Goal: Task Accomplishment & Management: Use online tool/utility

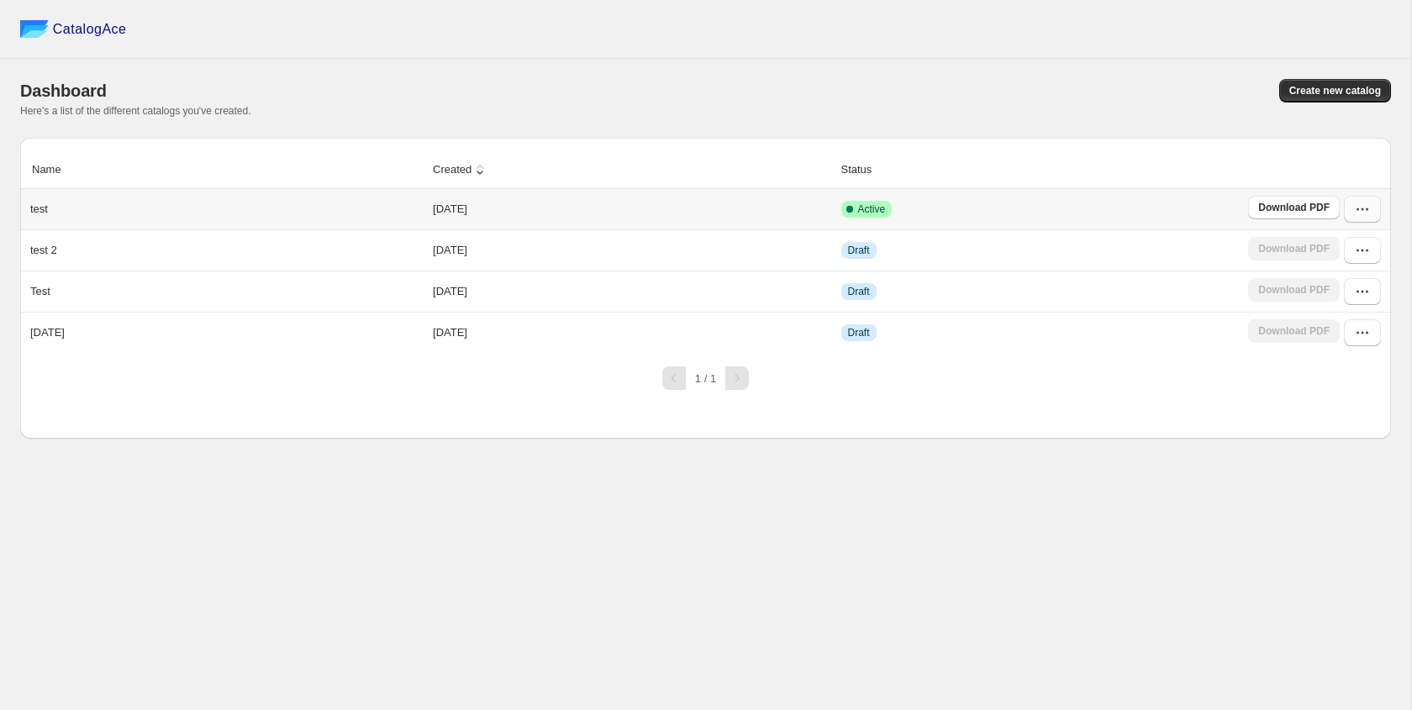
click at [1359, 207] on icon "button" at bounding box center [1362, 209] width 17 height 17
click at [1368, 328] on span "Edit" at bounding box center [1344, 333] width 87 height 17
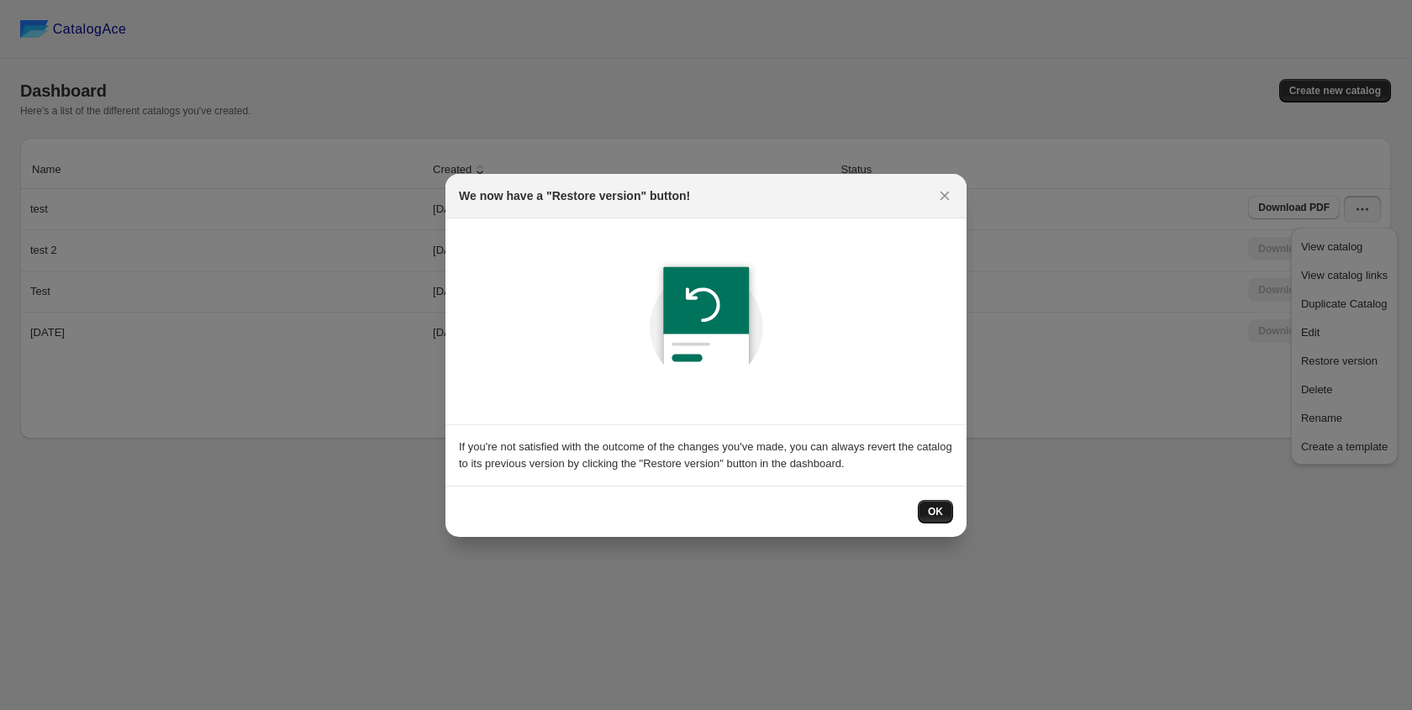
click at [933, 508] on span "OK" at bounding box center [935, 511] width 15 height 13
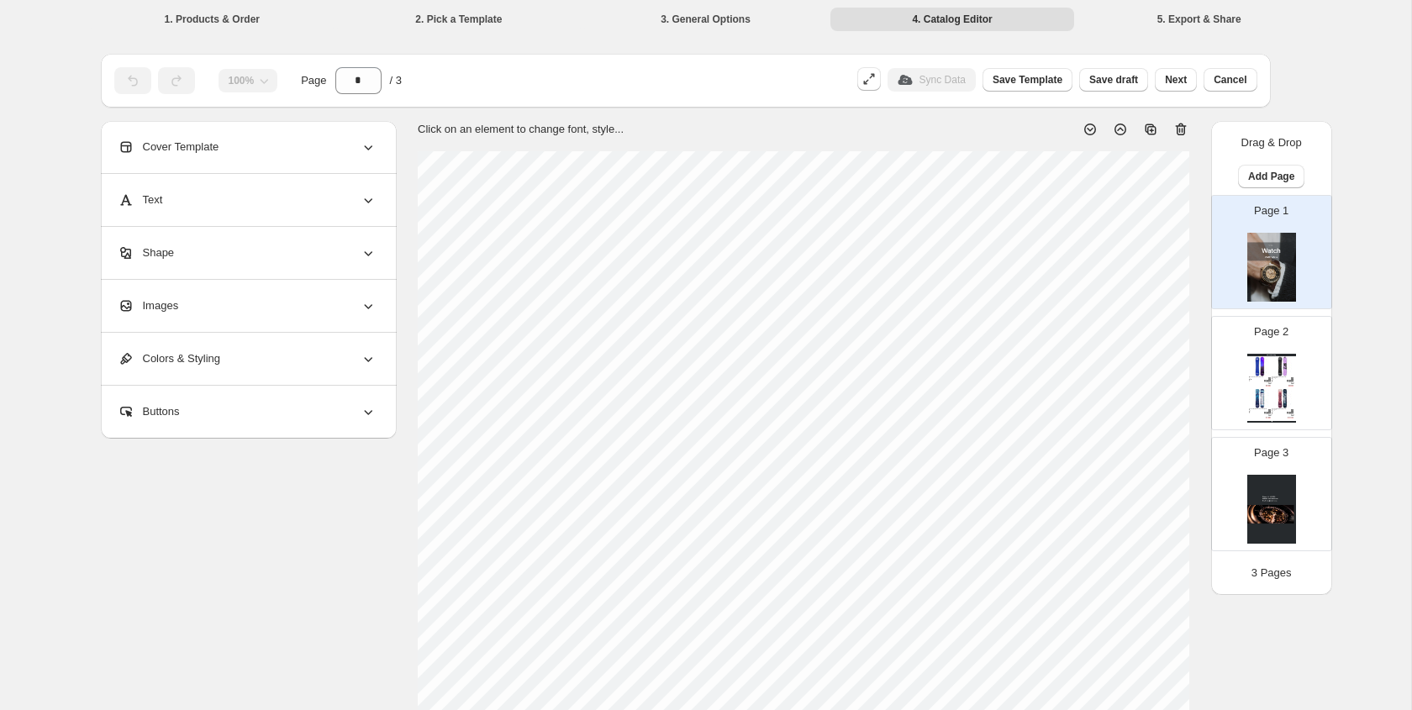
click at [1250, 375] on img at bounding box center [1260, 366] width 22 height 20
type input "*"
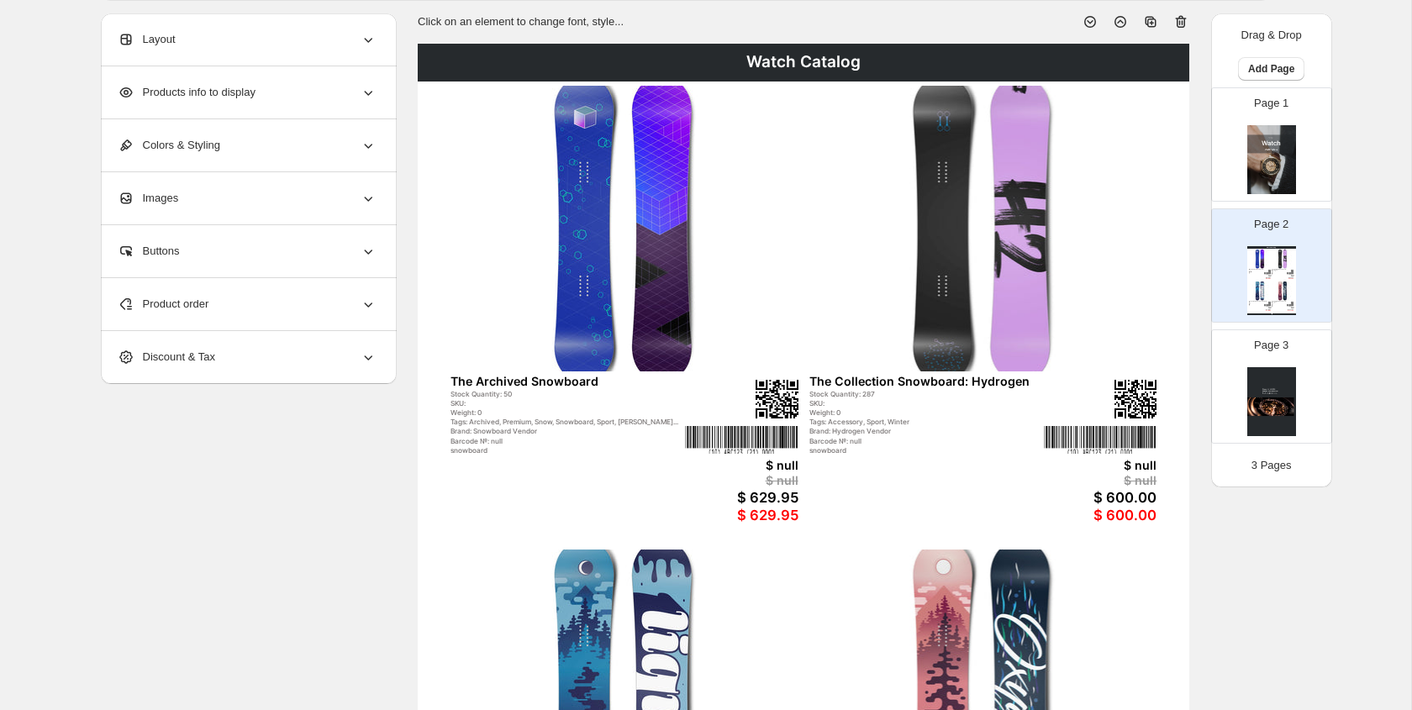
scroll to position [109, 0]
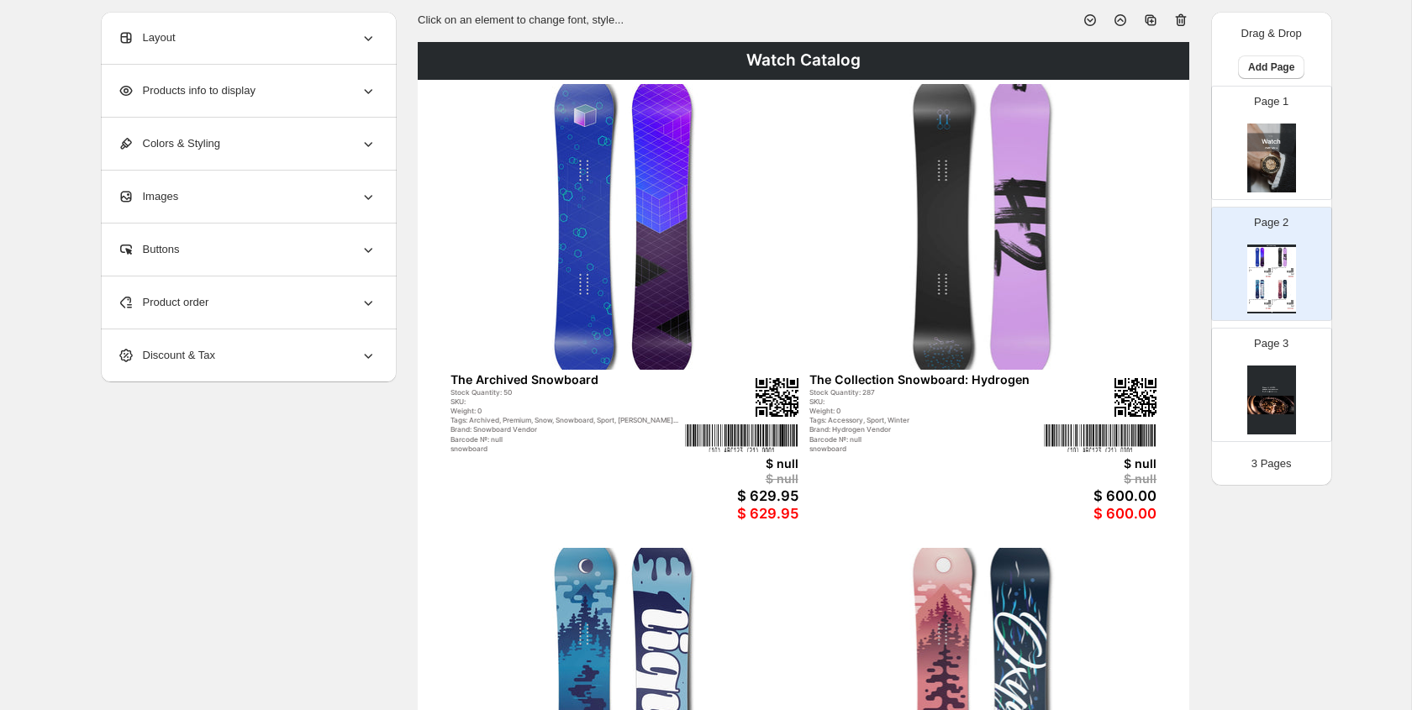
click at [634, 217] on img at bounding box center [625, 227] width 348 height 287
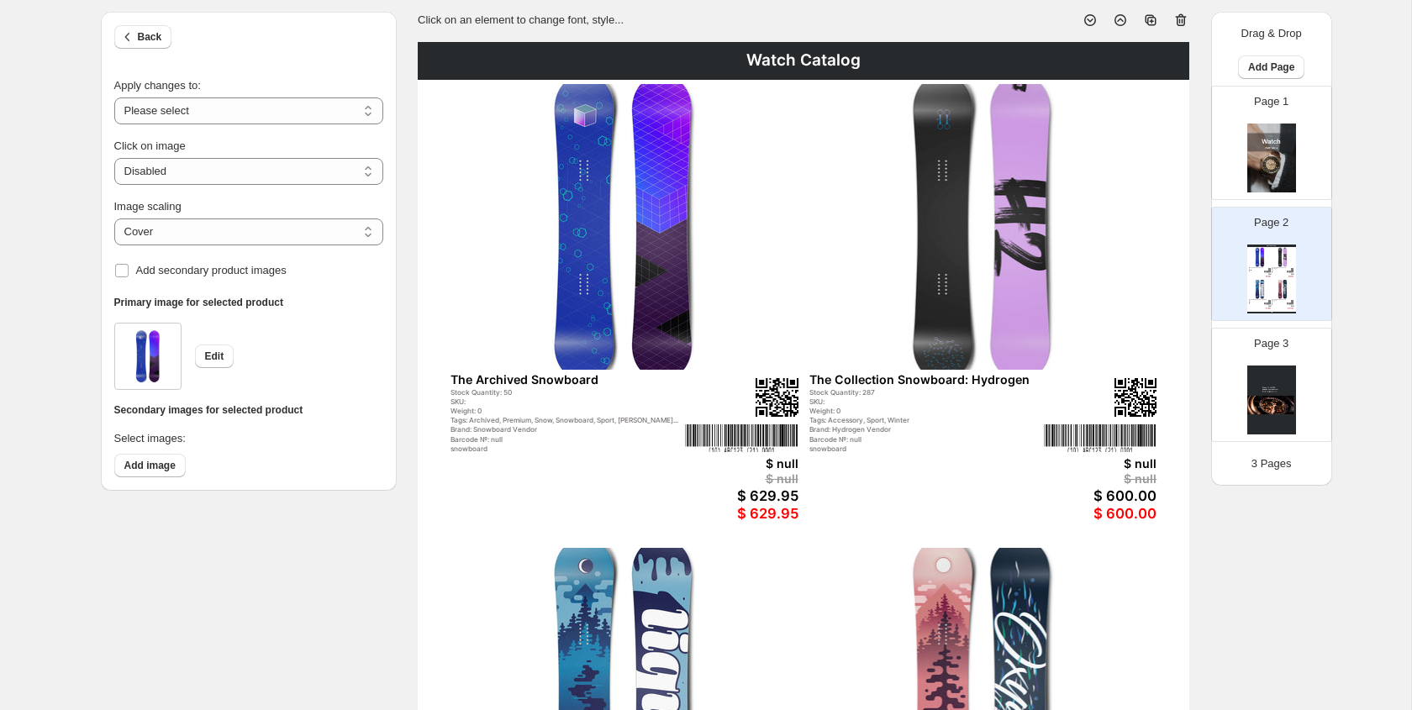
scroll to position [0, 0]
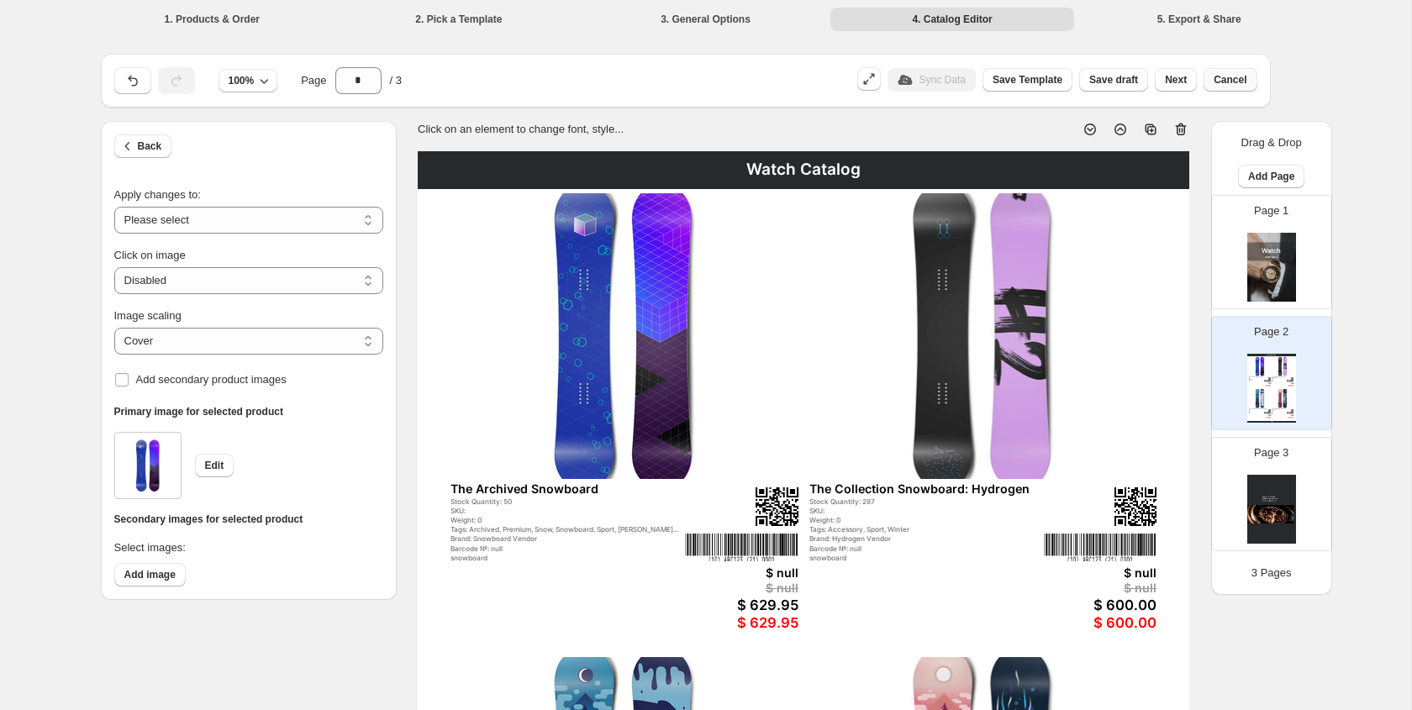
click at [1228, 77] on span "Cancel" at bounding box center [1230, 79] width 33 height 13
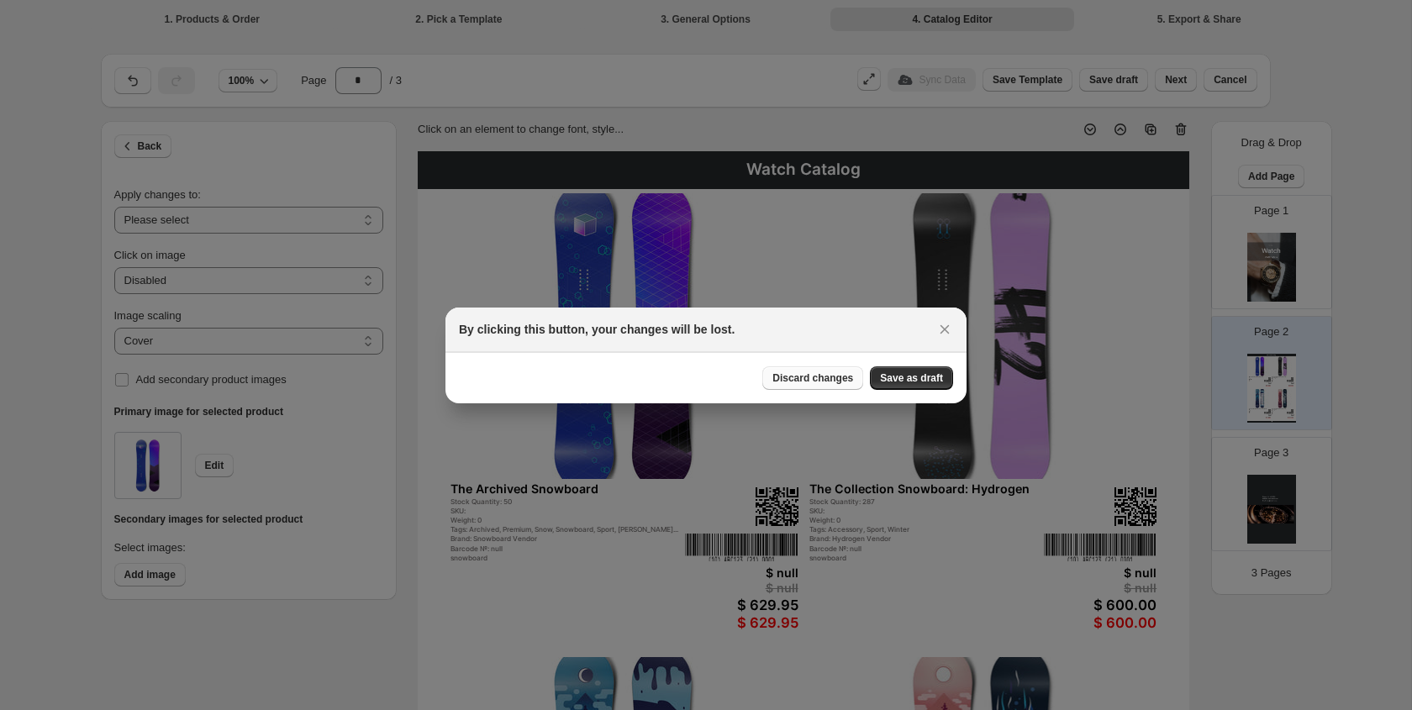
click at [840, 380] on span "Discard changes" at bounding box center [813, 378] width 81 height 13
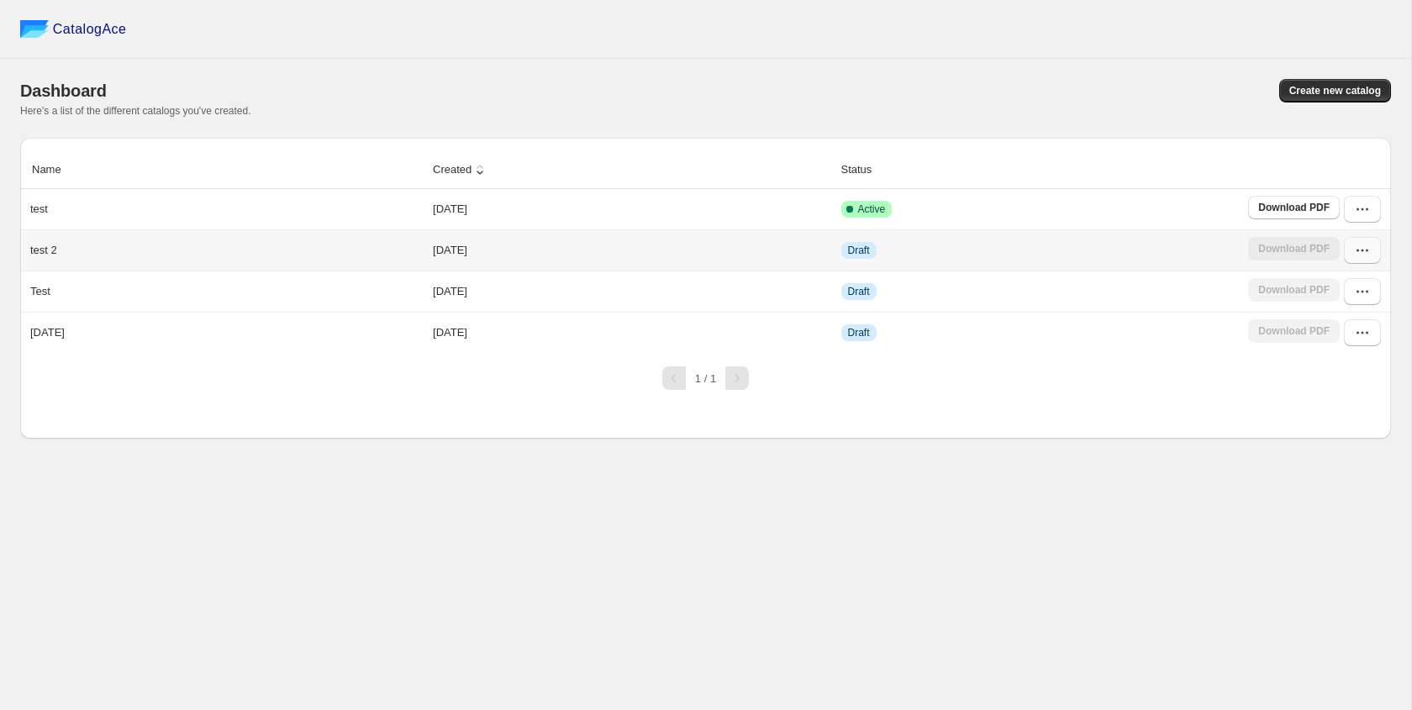
click at [1370, 245] on icon "button" at bounding box center [1362, 250] width 17 height 17
click at [1354, 369] on span "Edit" at bounding box center [1344, 374] width 87 height 17
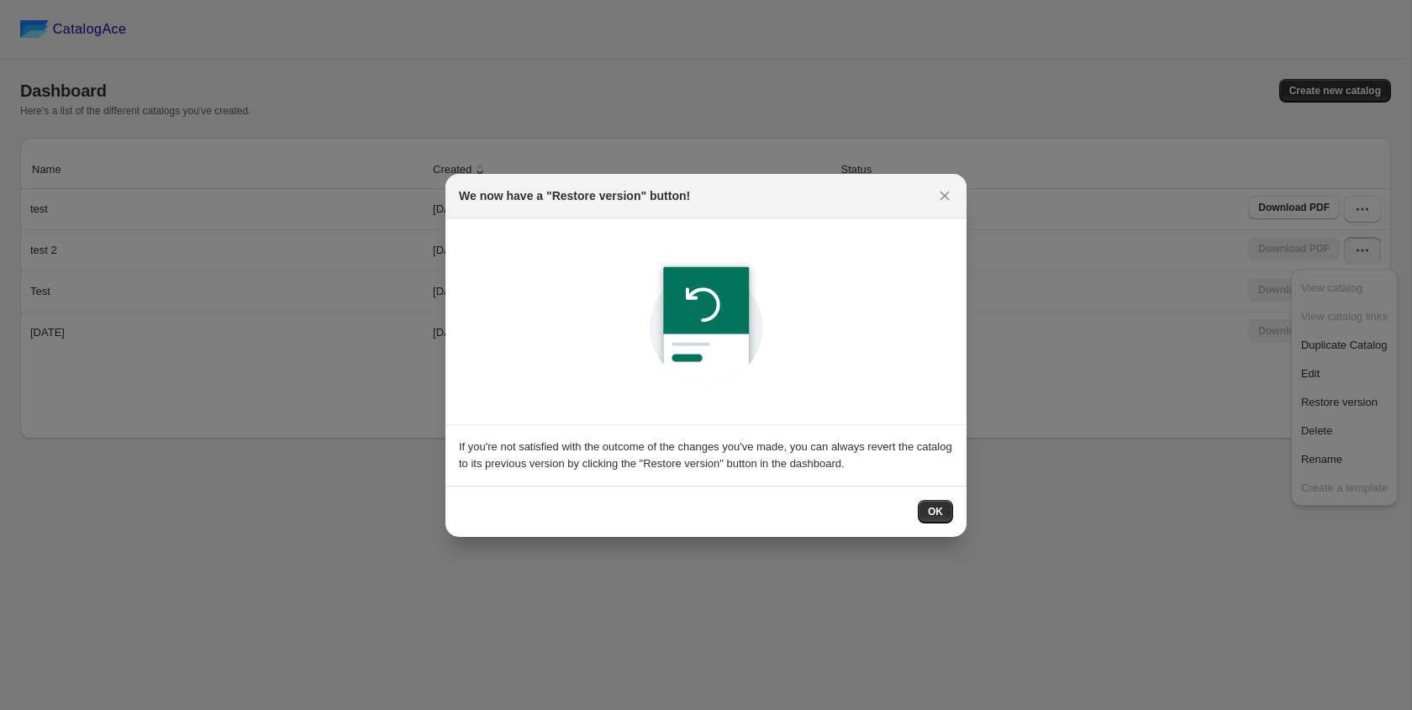
drag, startPoint x: 939, startPoint y: 203, endPoint x: 1053, endPoint y: 149, distance: 126.7
click at [942, 203] on icon ":r4b:" at bounding box center [945, 195] width 17 height 17
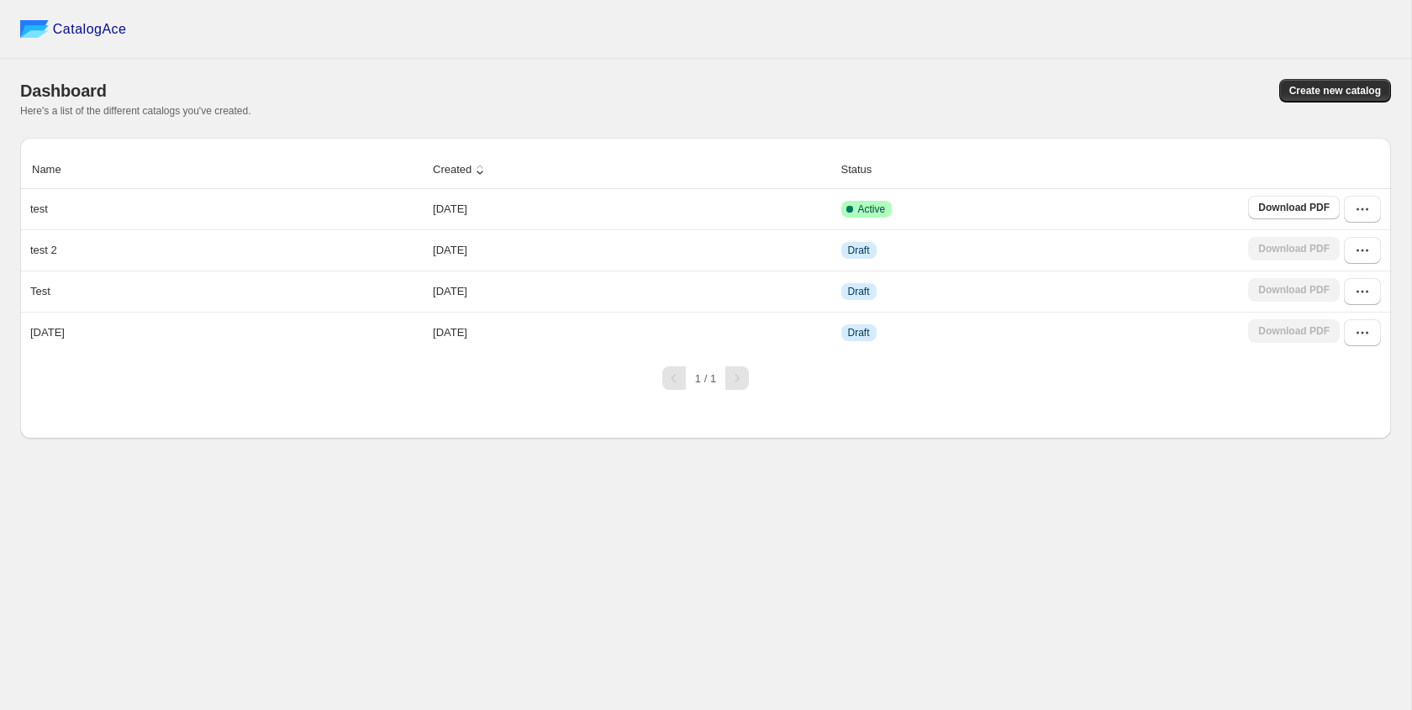
click at [1336, 99] on button "Create new catalog" at bounding box center [1336, 91] width 112 height 24
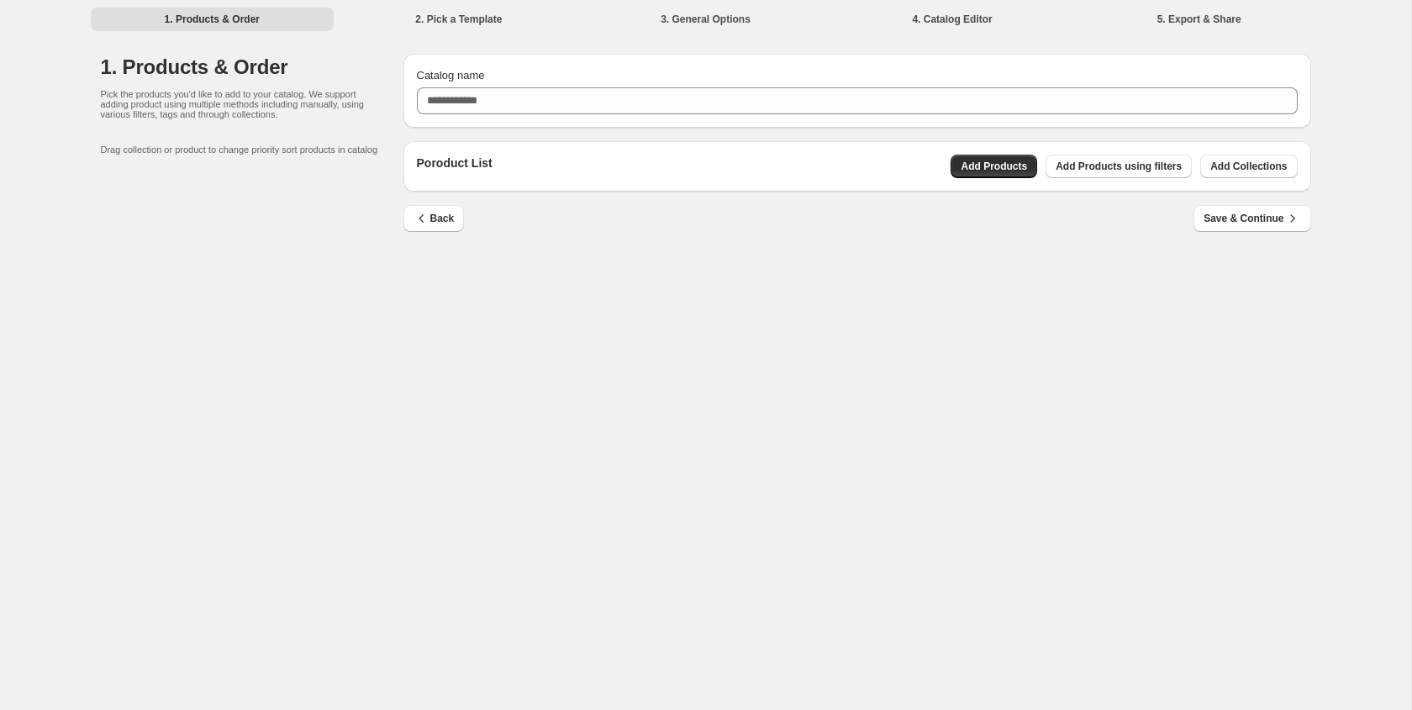
click at [805, 367] on div "1. Products & Order 2. Pick a Template 3. General Options 4. Catalog Editor 5. …" at bounding box center [706, 355] width 1412 height 710
click at [1019, 160] on span "Add Products" at bounding box center [994, 166] width 66 height 13
click at [984, 161] on span "Add Products" at bounding box center [994, 166] width 66 height 13
click at [684, 408] on div "1. Products & Order 2. Pick a Template 3. General Options 4. Catalog Editor 5. …" at bounding box center [706, 355] width 1412 height 710
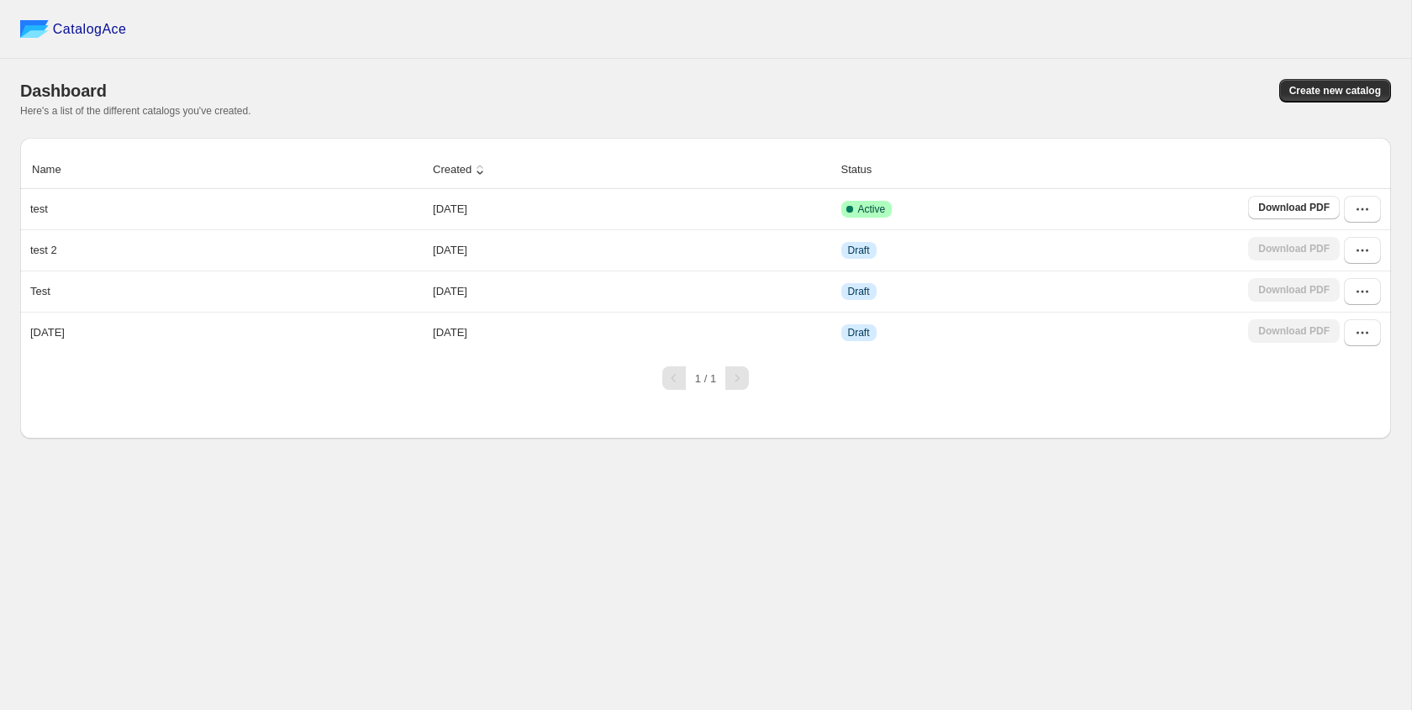
click at [1337, 91] on span "Create new catalog" at bounding box center [1336, 90] width 92 height 13
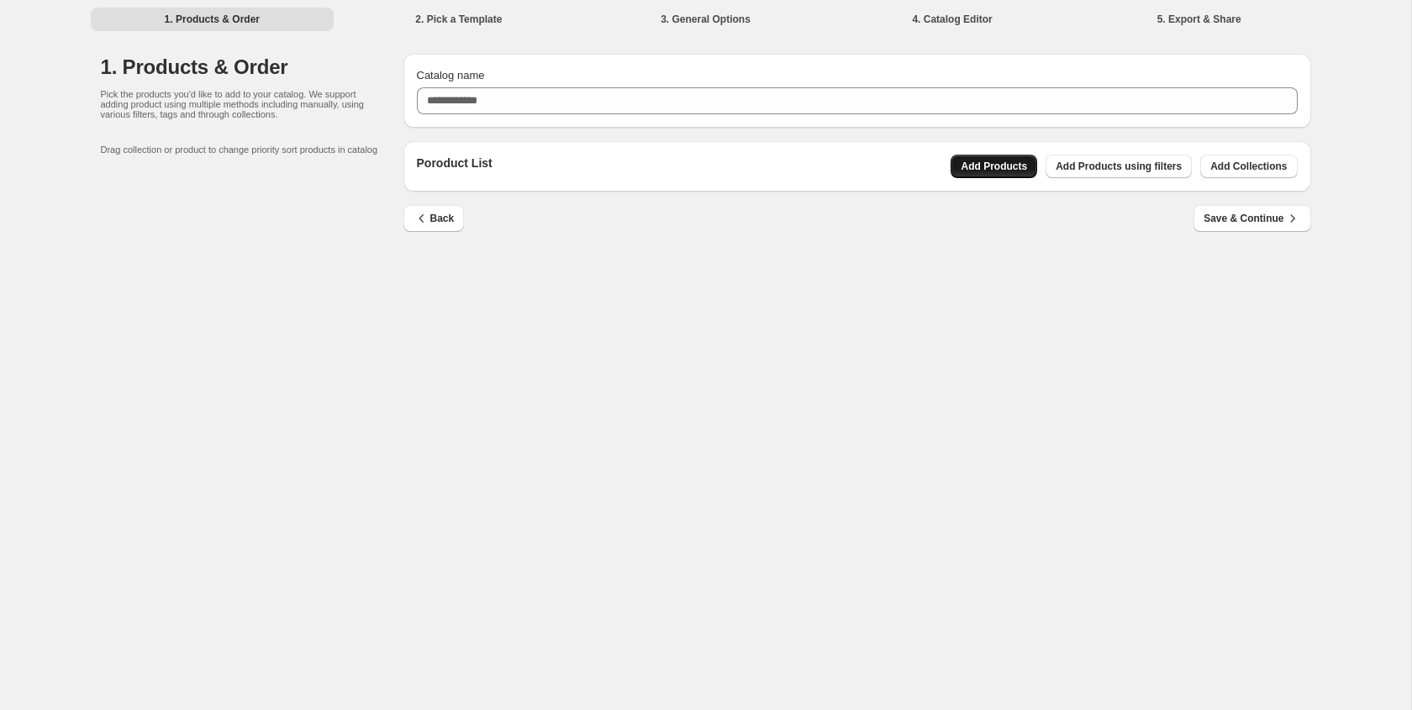
click at [957, 165] on button "Add Products" at bounding box center [994, 167] width 87 height 24
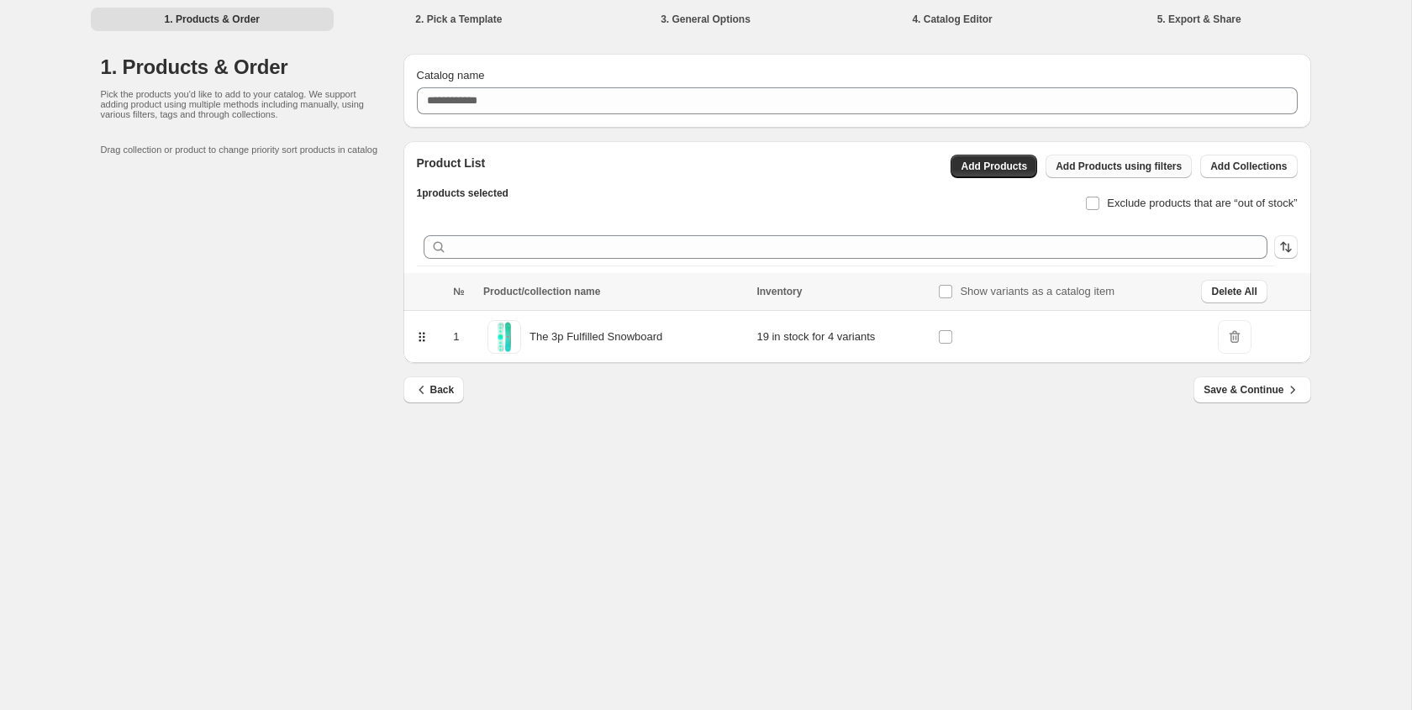
click at [1163, 165] on span "Add Products using filters" at bounding box center [1119, 166] width 126 height 13
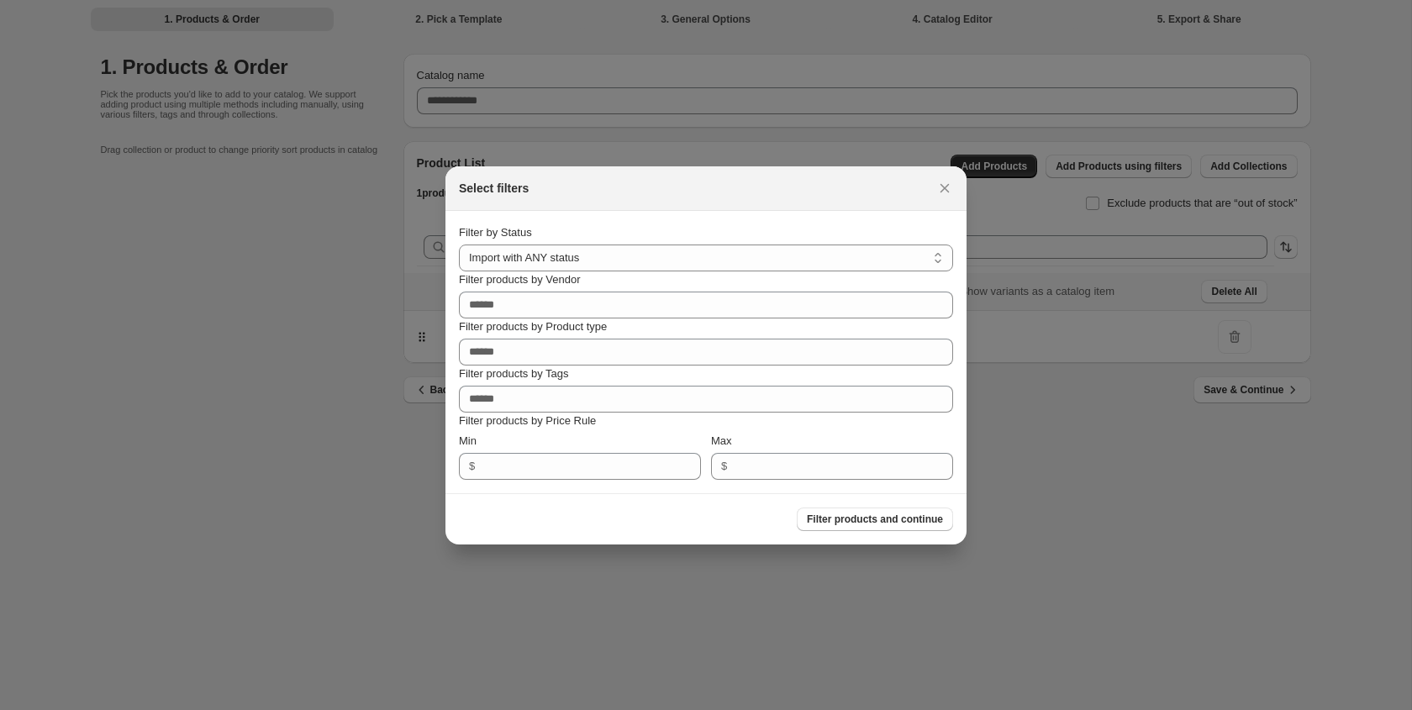
drag, startPoint x: 937, startPoint y: 193, endPoint x: 958, endPoint y: 205, distance: 24.5
click at [937, 193] on icon ":r10:" at bounding box center [945, 188] width 17 height 17
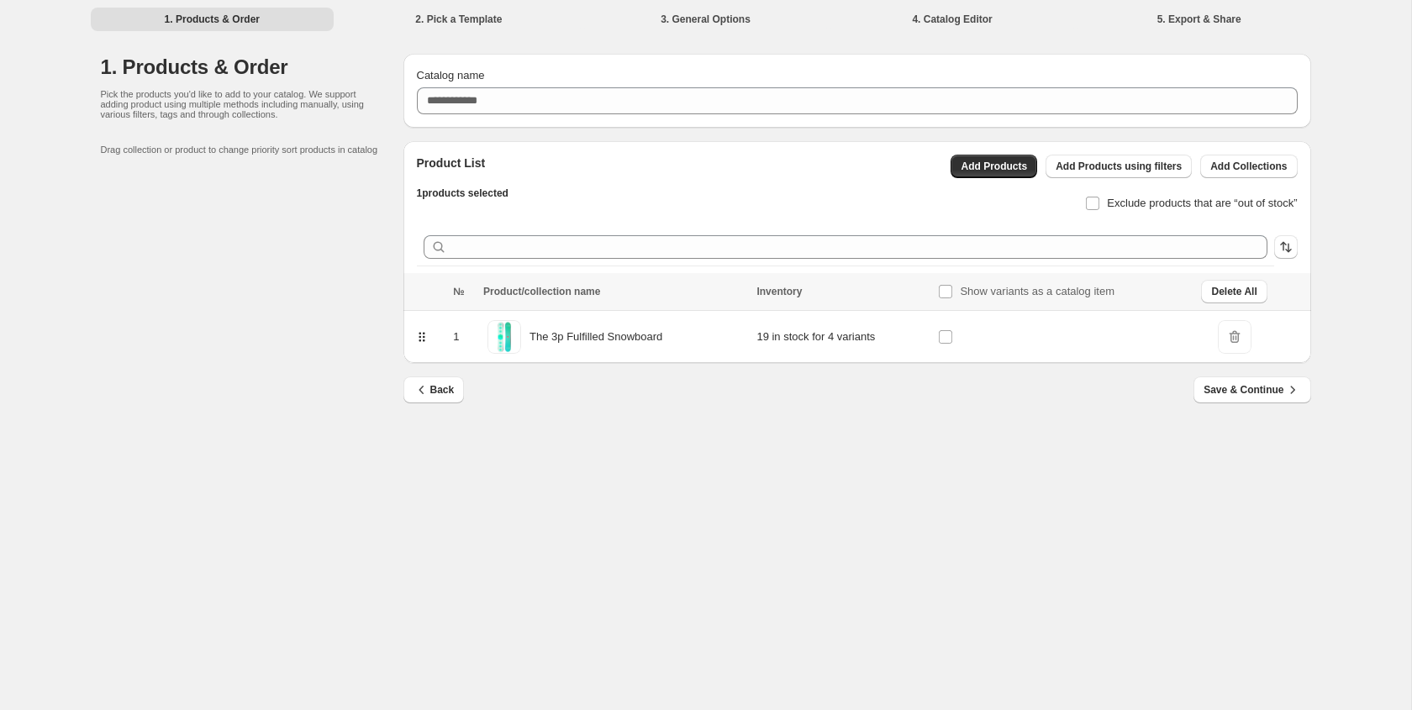
click at [1234, 395] on span "Save & Continue" at bounding box center [1252, 390] width 97 height 17
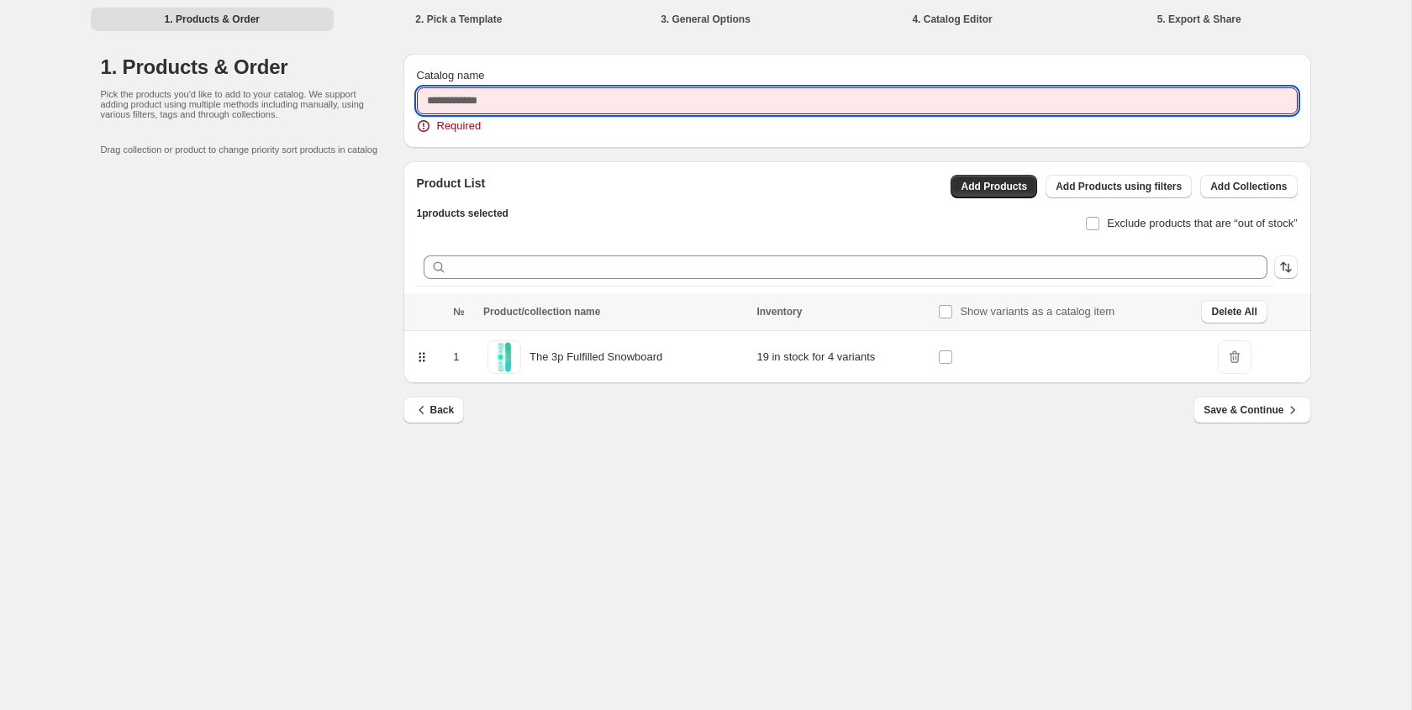
click at [669, 96] on input "Catalog name" at bounding box center [857, 100] width 881 height 27
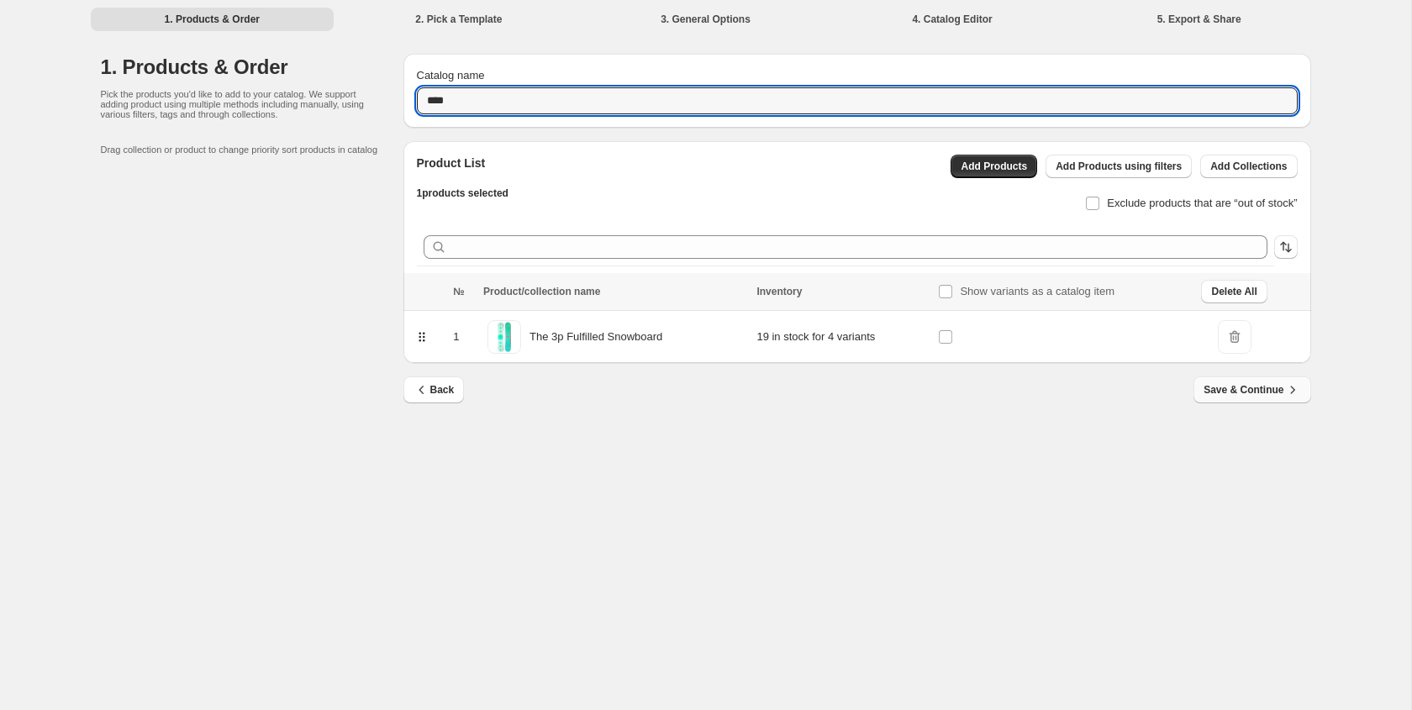
type input "****"
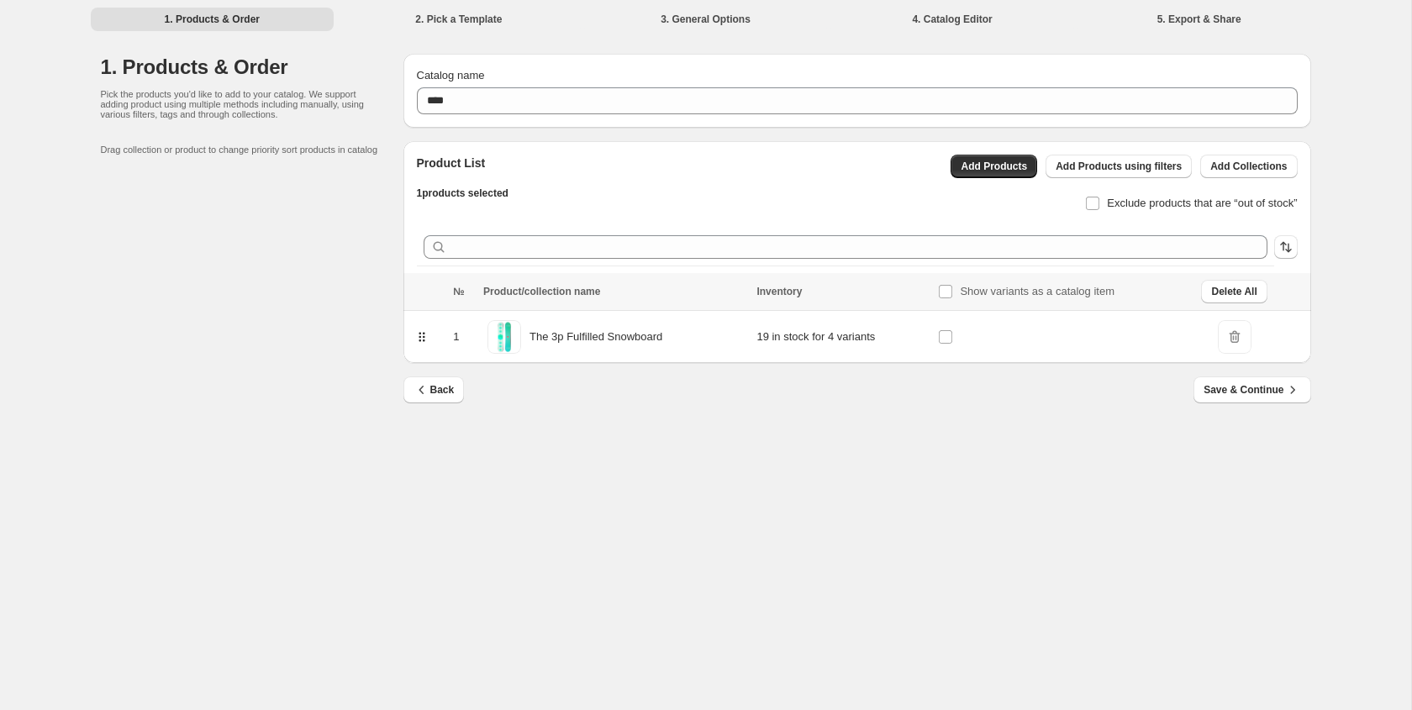
click at [1270, 381] on button "Save & Continue" at bounding box center [1252, 390] width 117 height 27
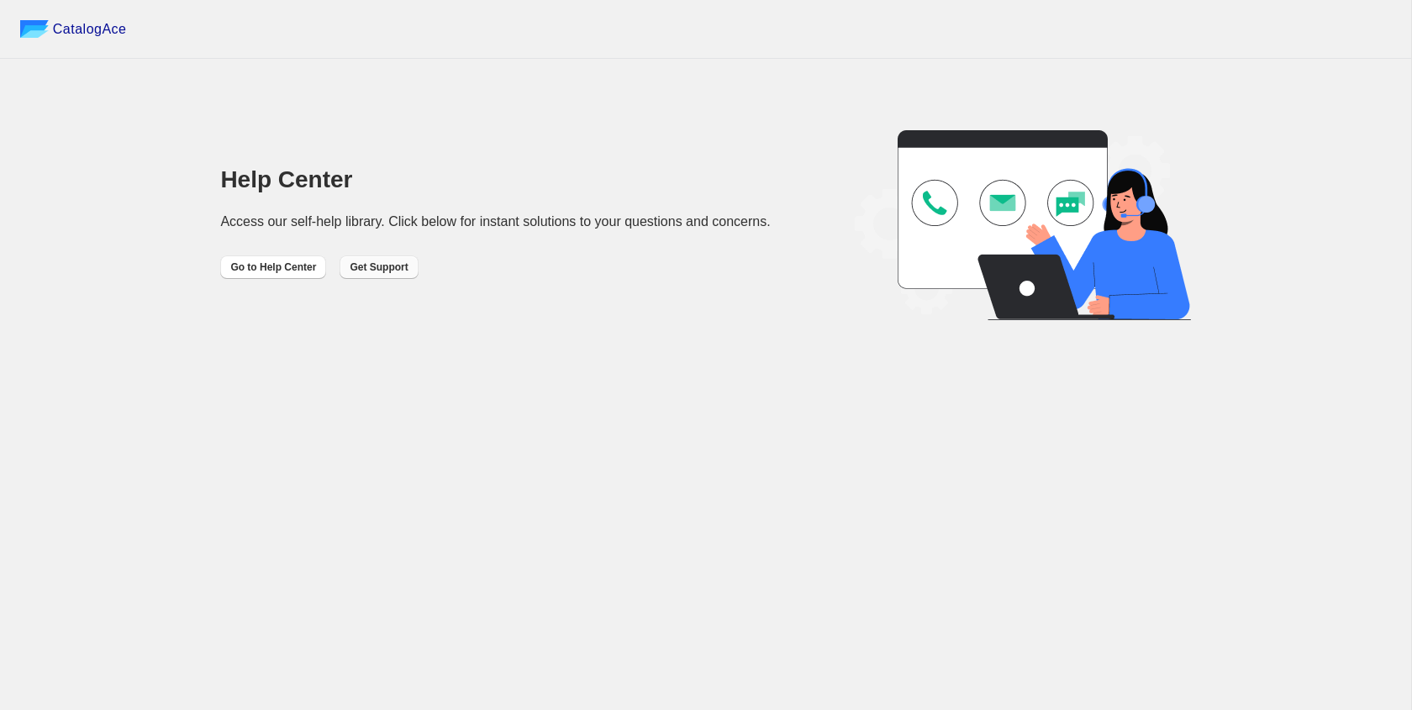
click at [377, 267] on span "Get Support" at bounding box center [379, 267] width 58 height 13
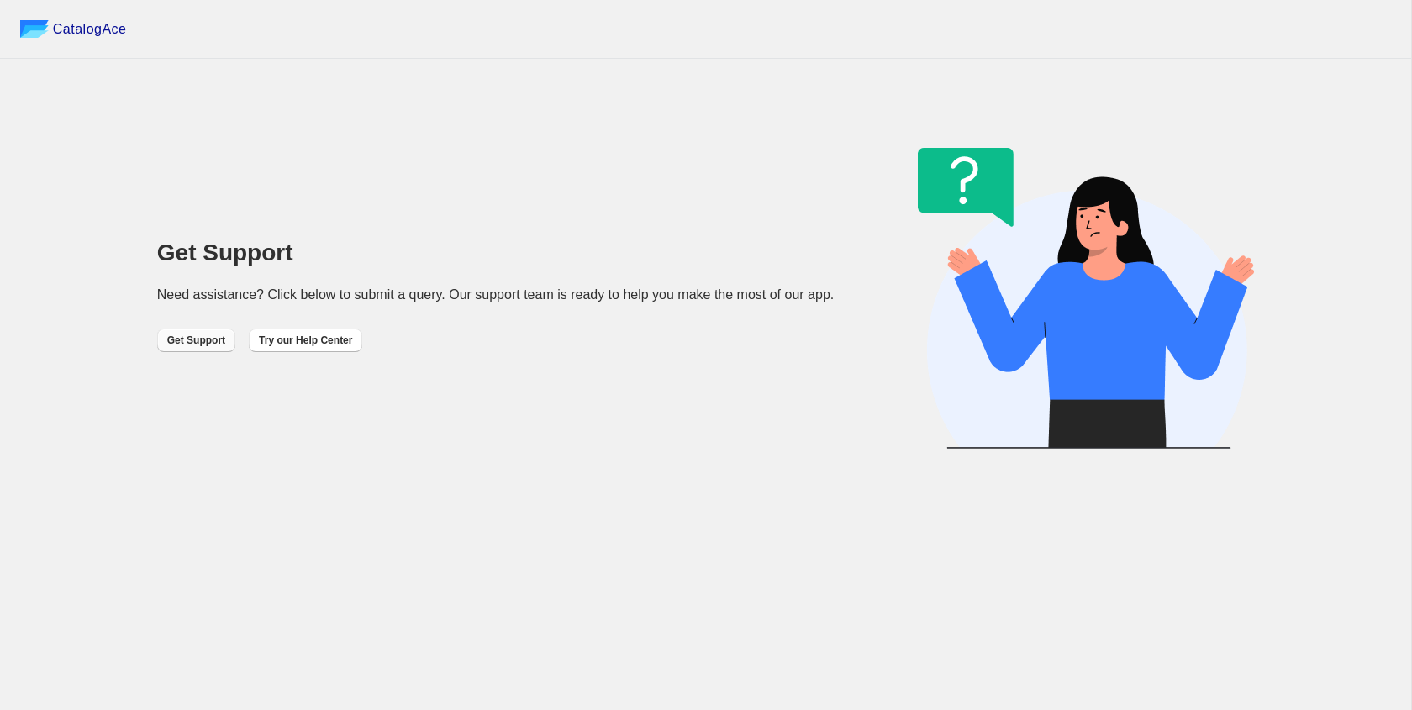
click at [177, 336] on span "Get Support" at bounding box center [196, 340] width 58 height 13
